Goal: Navigation & Orientation: Find specific page/section

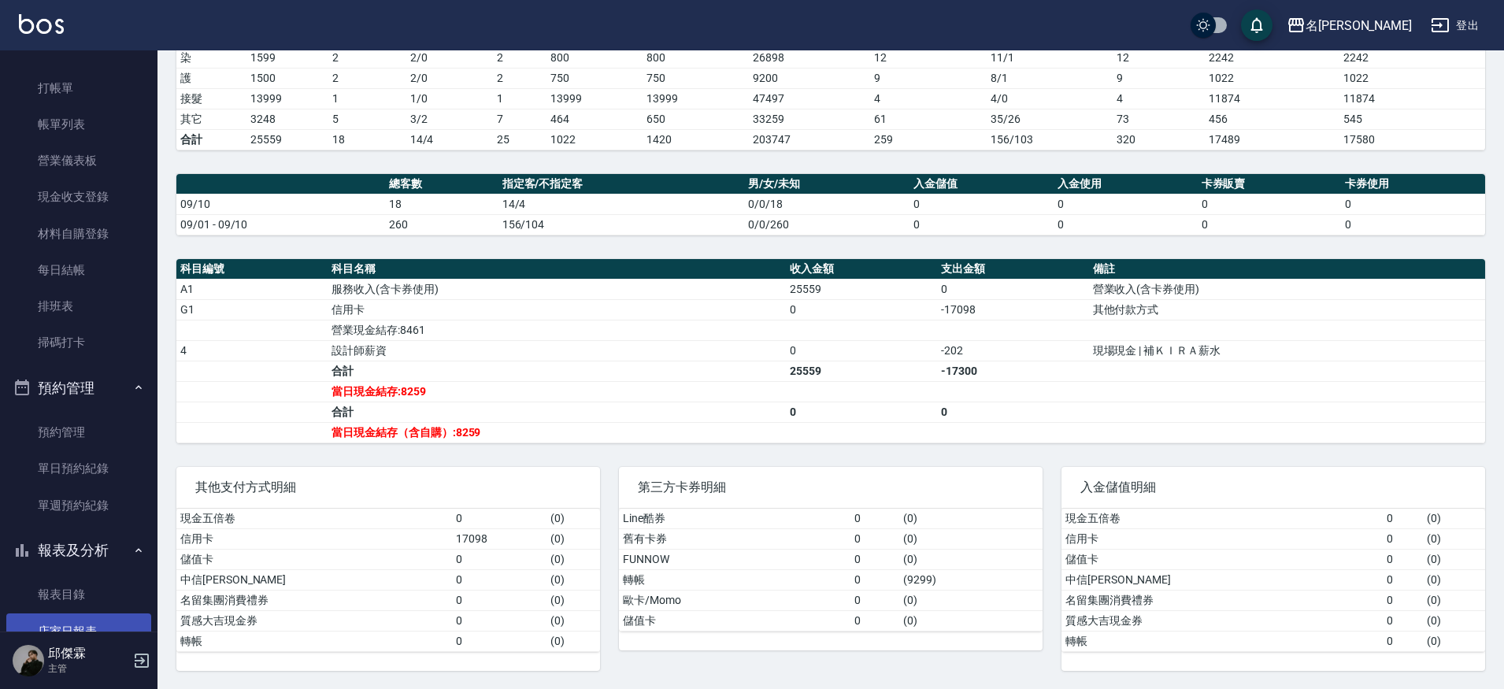
scroll to position [77, 0]
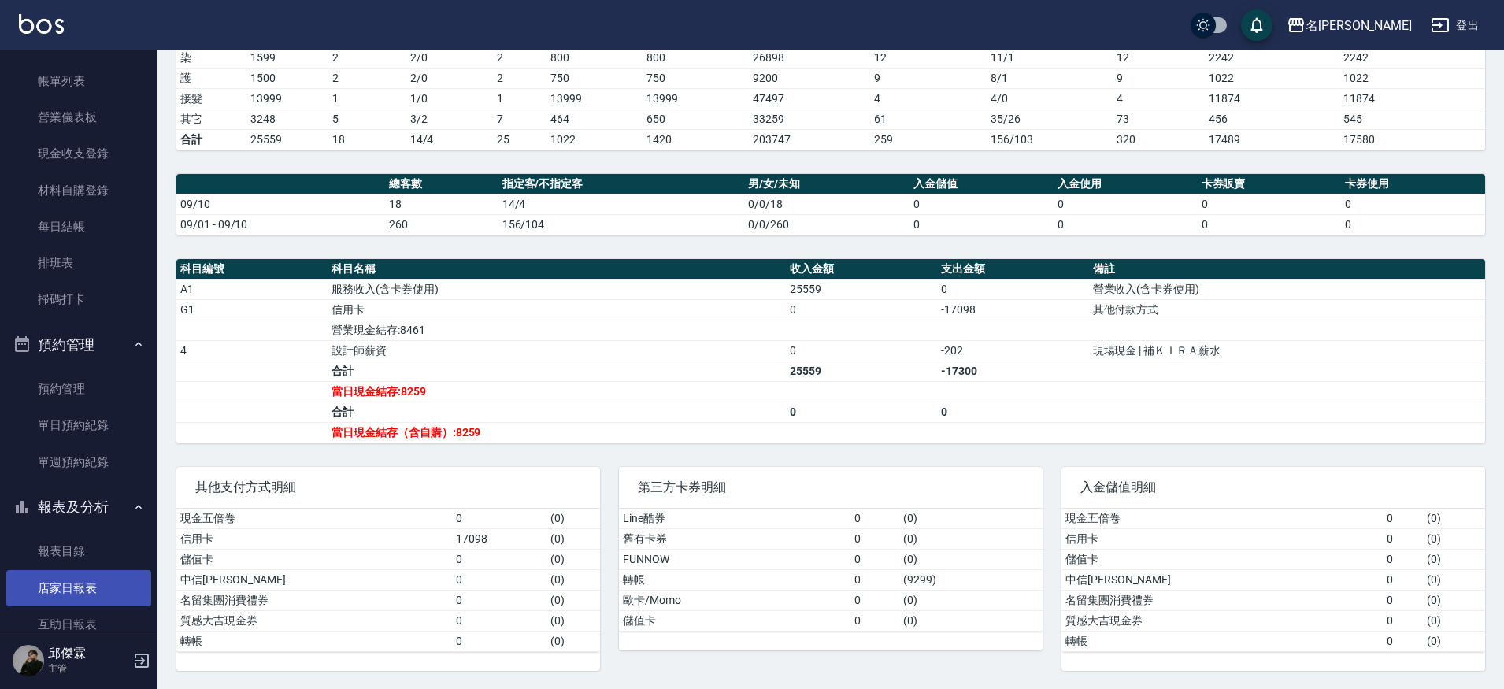
click at [76, 587] on link "店家日報表" at bounding box center [78, 588] width 145 height 36
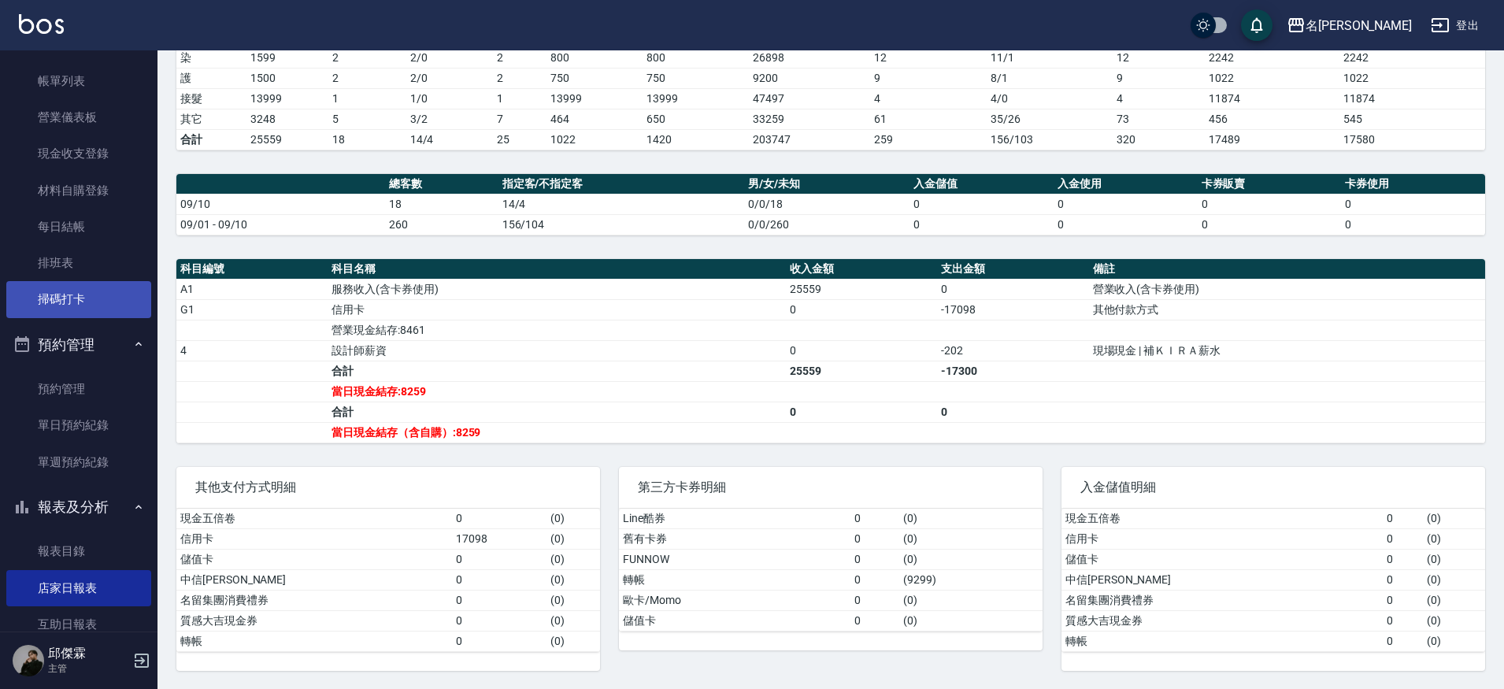
click at [61, 299] on link "掃碼打卡" at bounding box center [78, 299] width 145 height 36
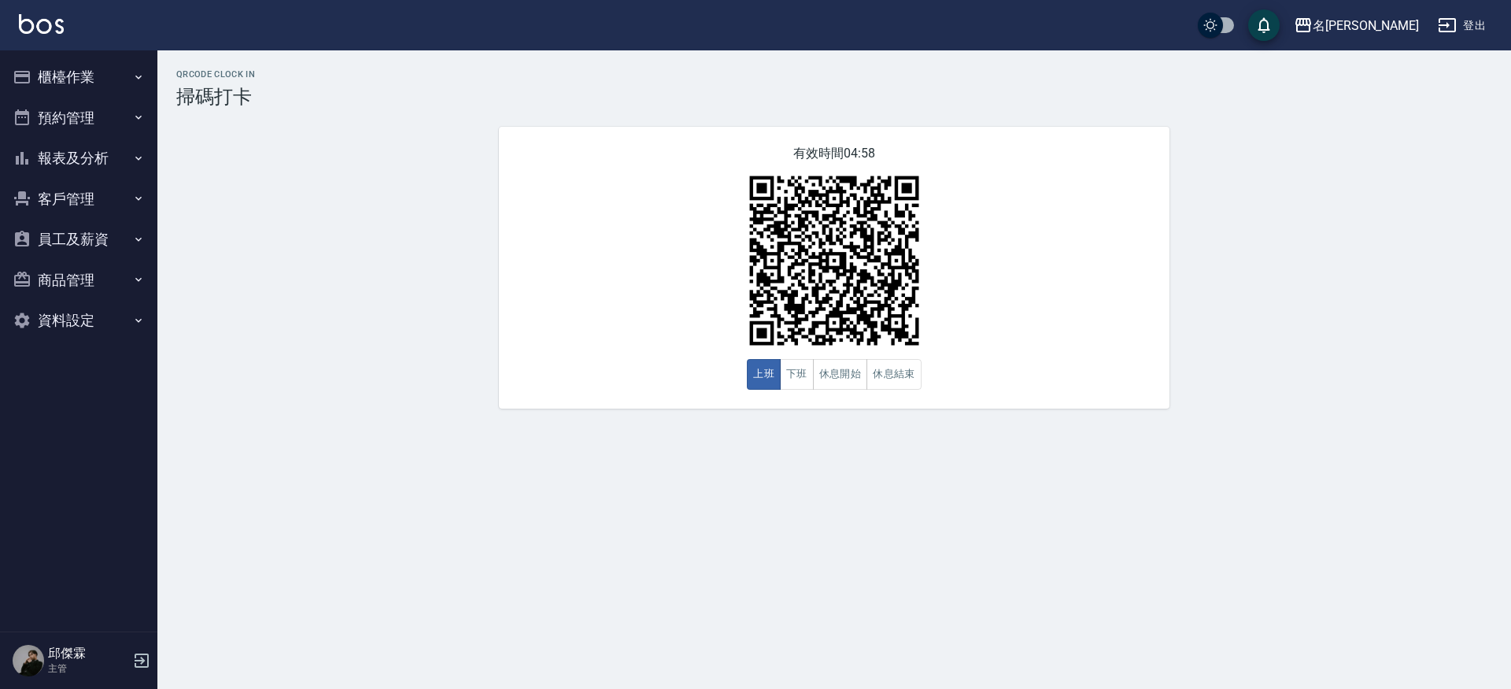
click at [66, 272] on button "商品管理" at bounding box center [78, 280] width 145 height 41
click at [80, 224] on button "員工及薪資" at bounding box center [78, 239] width 145 height 41
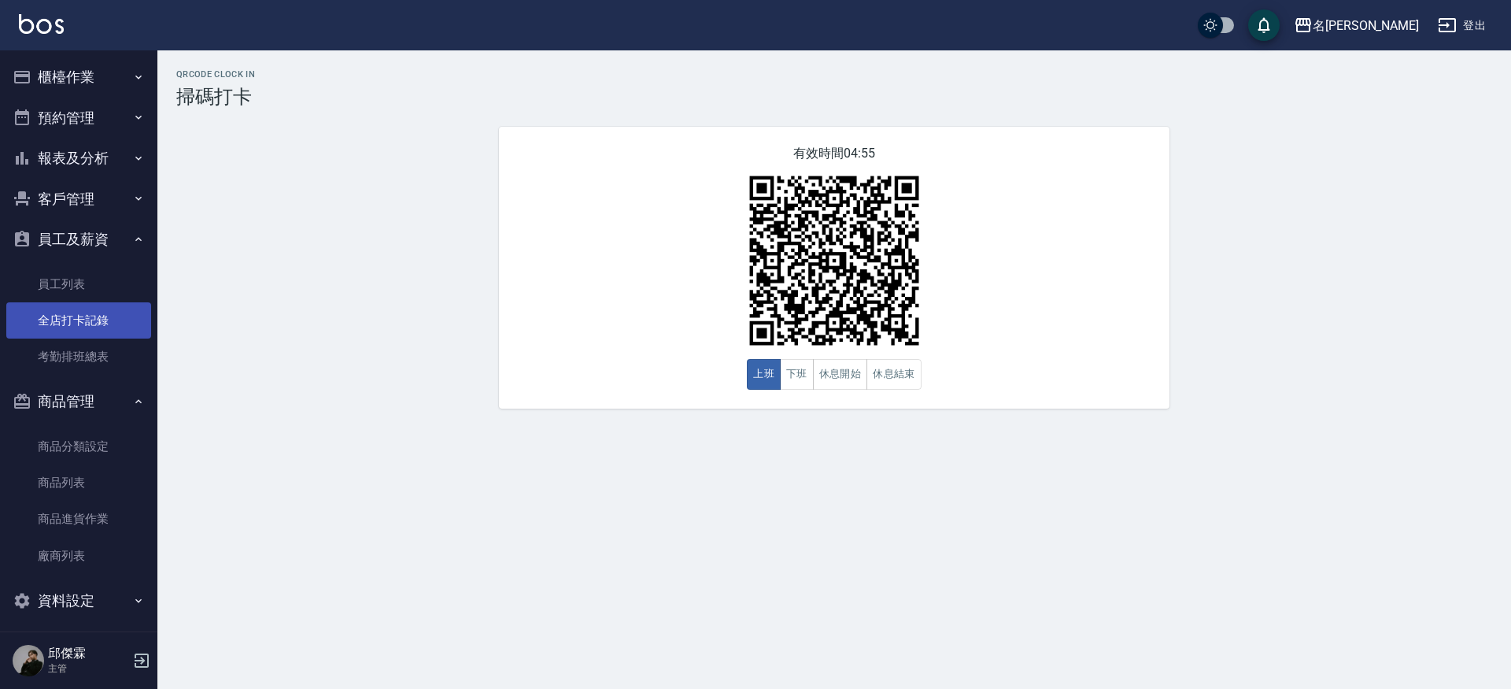
click at [97, 318] on link "全店打卡記錄" at bounding box center [78, 320] width 145 height 36
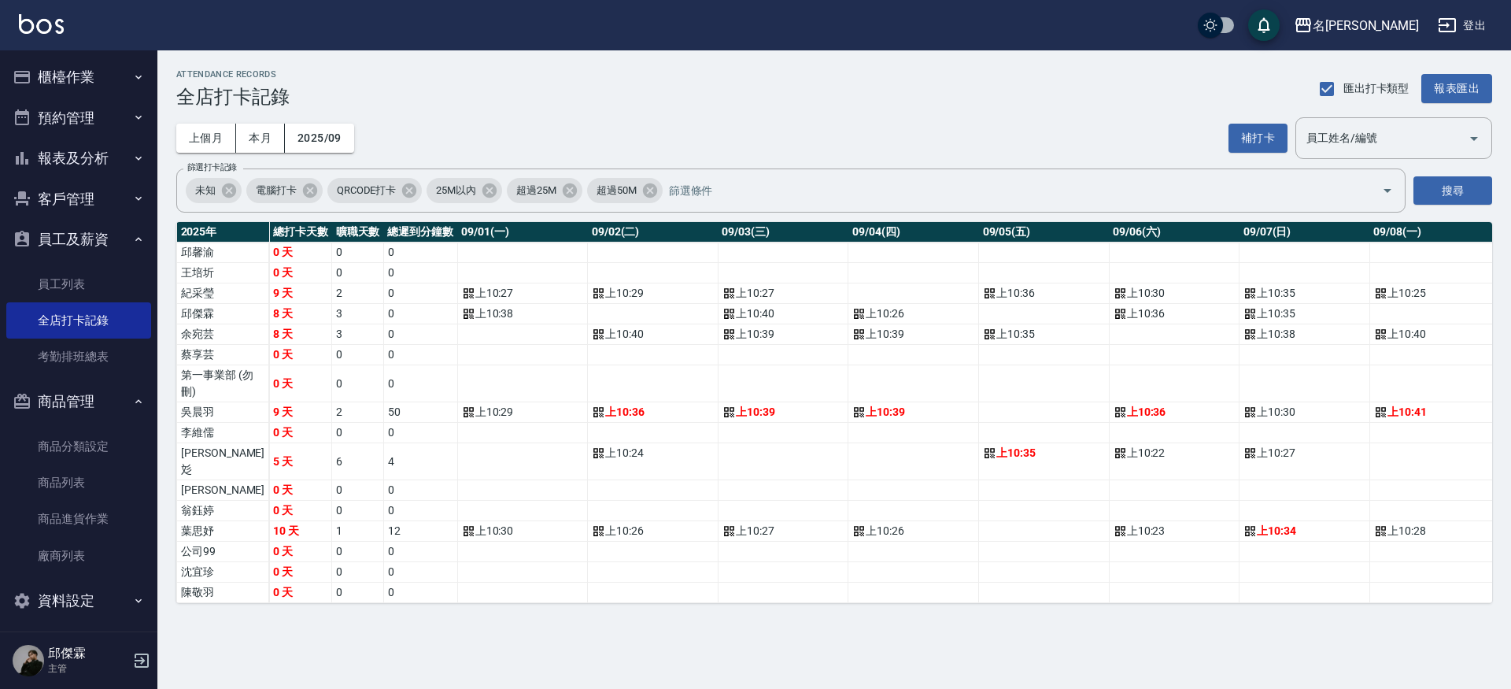
click at [86, 80] on button "櫃檯作業" at bounding box center [78, 77] width 145 height 41
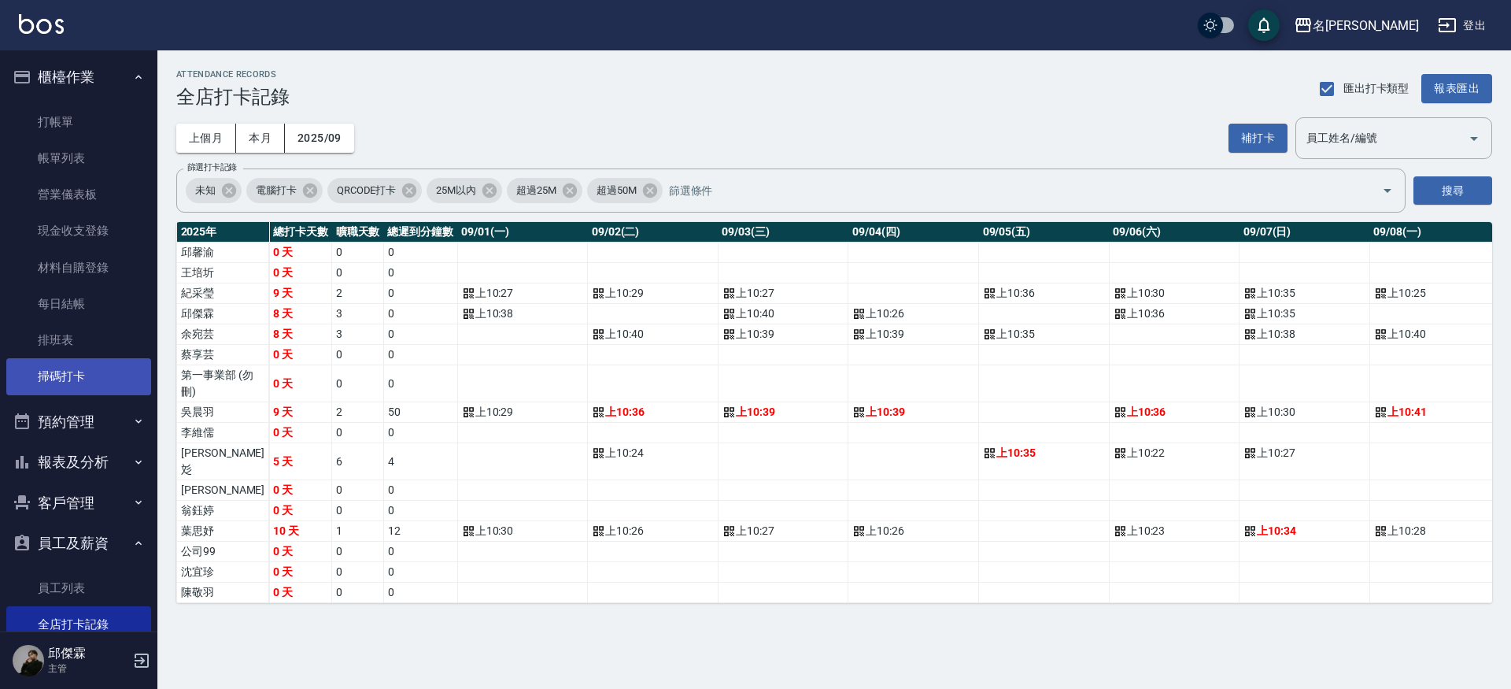
click at [54, 364] on link "掃碼打卡" at bounding box center [78, 376] width 145 height 36
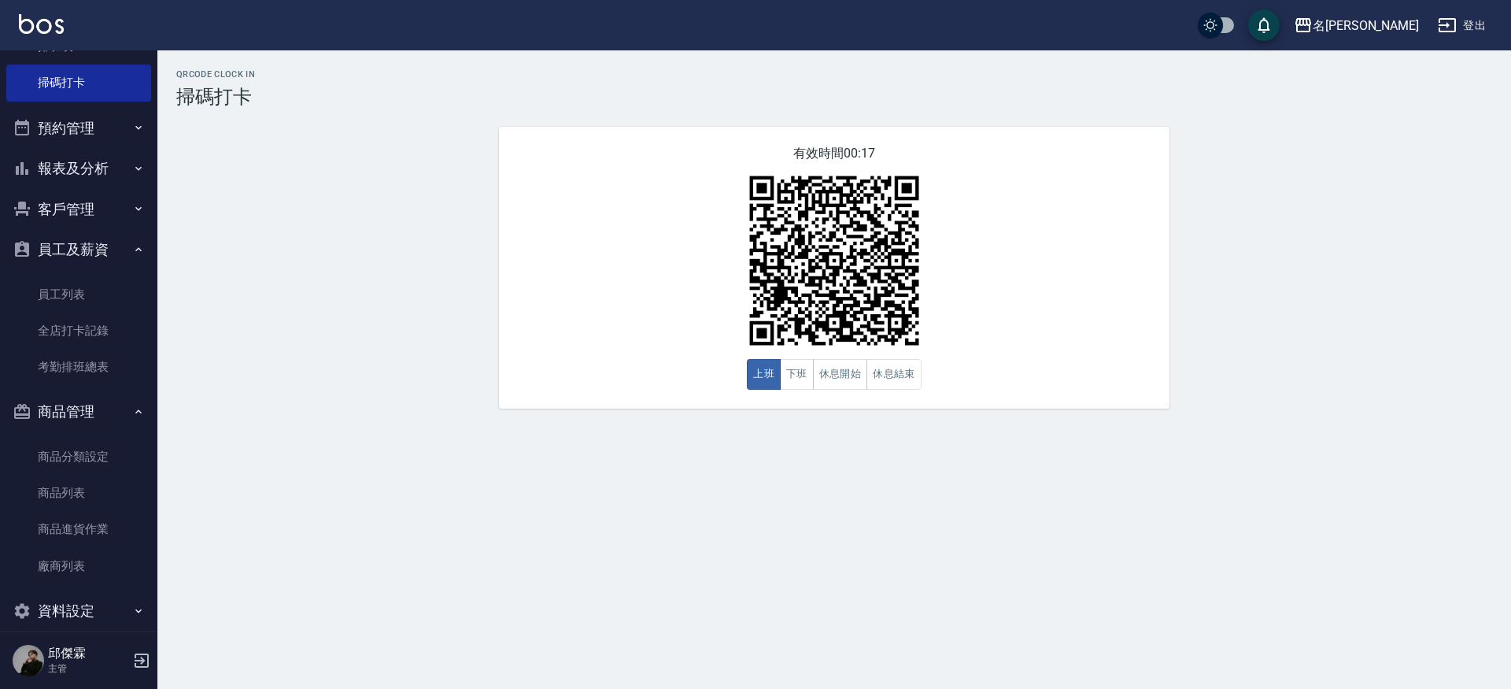
scroll to position [306, 0]
